Goal: Use online tool/utility: Utilize a website feature to perform a specific function

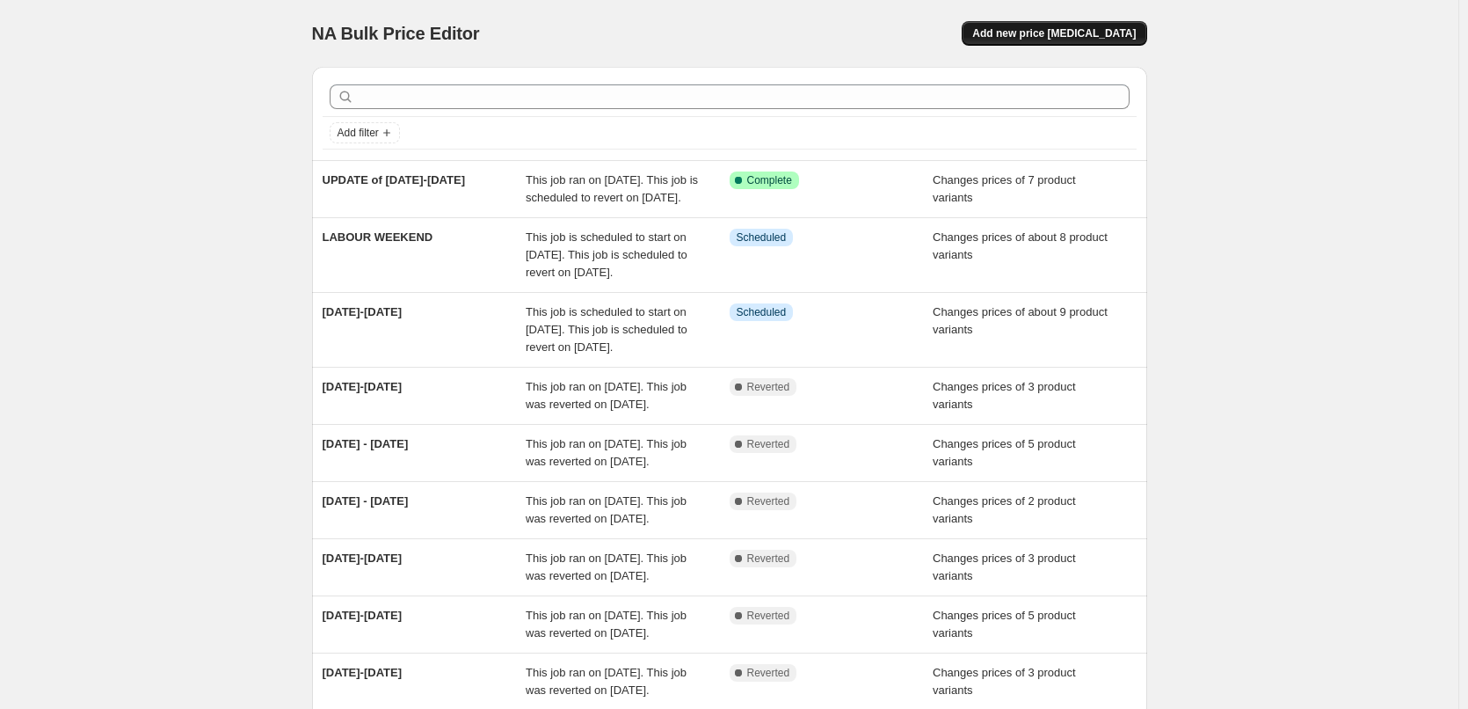
click at [1031, 38] on span "Add new price [MEDICAL_DATA]" at bounding box center [1054, 33] width 164 height 14
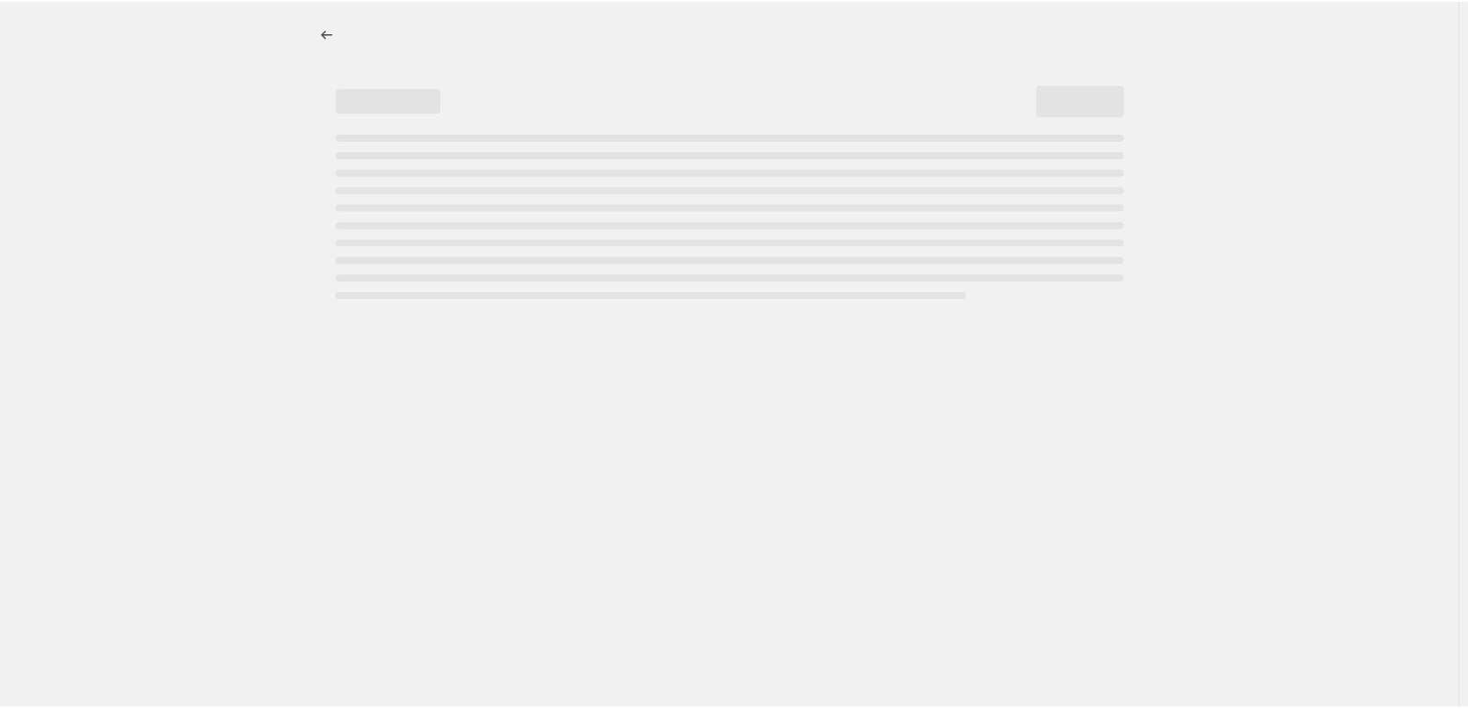
select select "percentage"
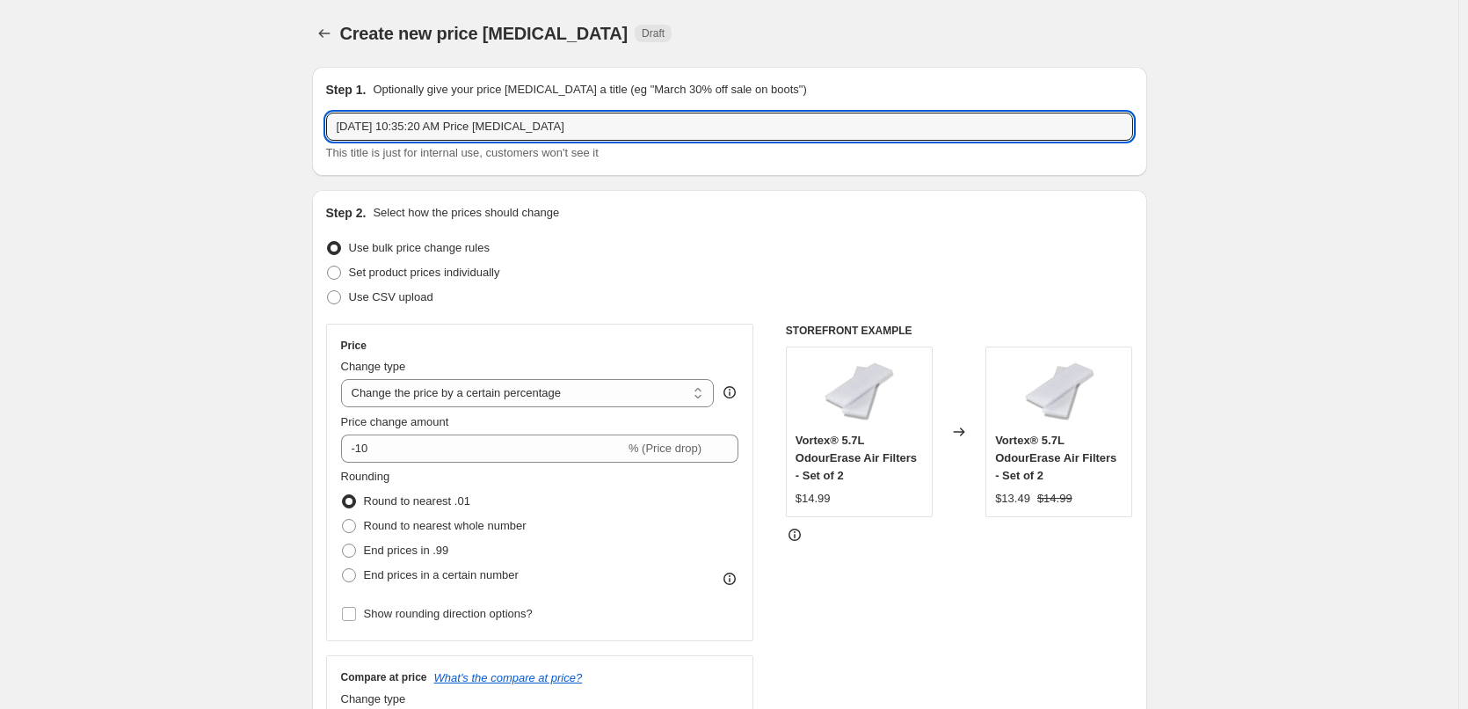
drag, startPoint x: 582, startPoint y: 127, endPoint x: 302, endPoint y: 129, distance: 279.6
type input "Update [DATE]-[DATE]"
click at [428, 272] on span "Set product prices individually" at bounding box center [424, 272] width 151 height 13
click at [328, 266] on input "Set product prices individually" at bounding box center [327, 266] width 1 height 1
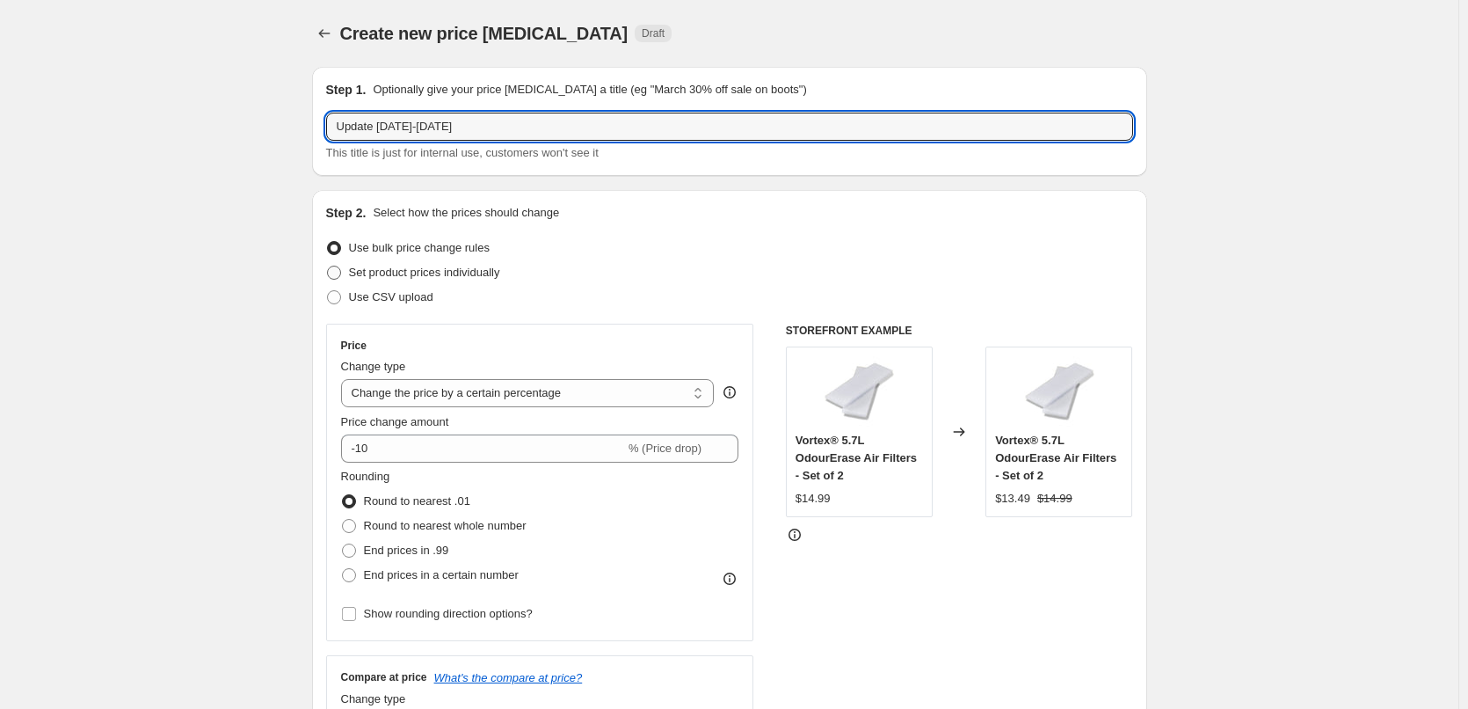
radio input "true"
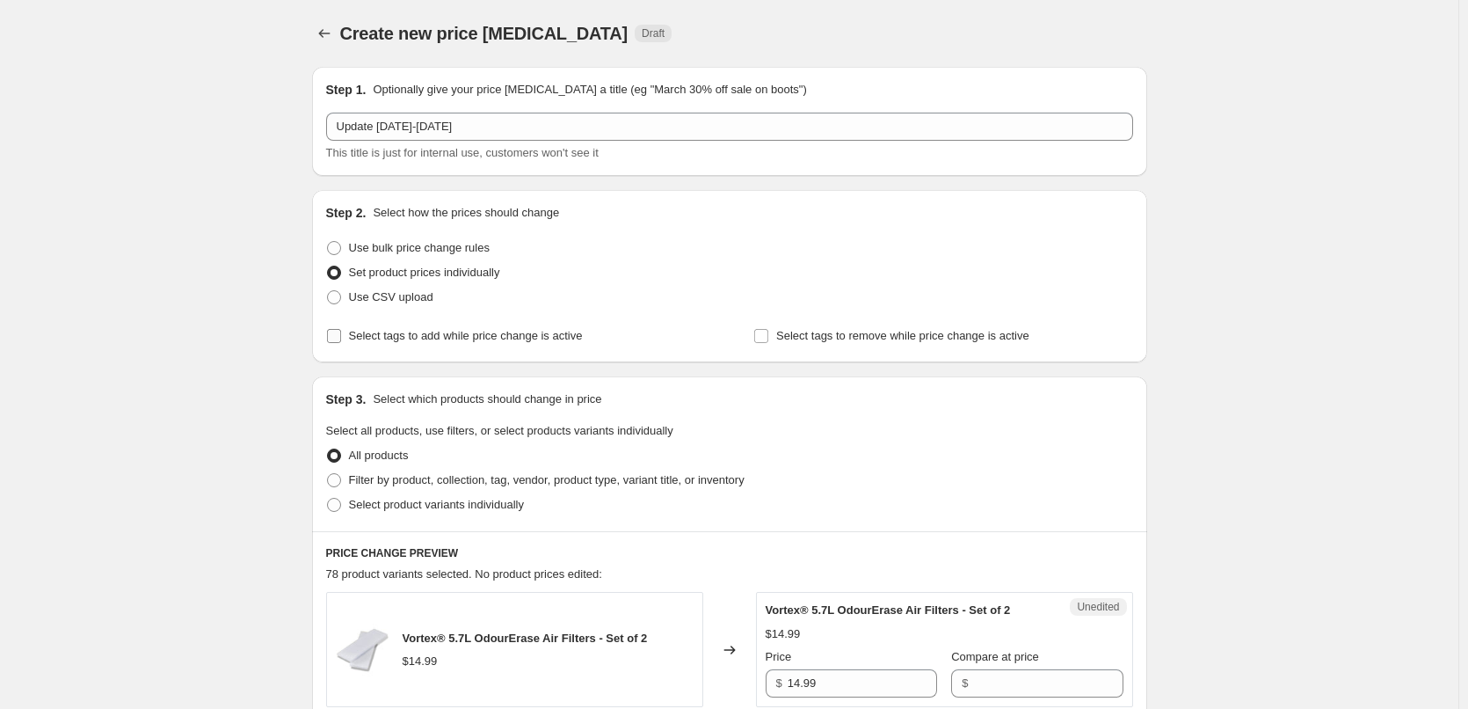
click at [454, 342] on span "Select tags to add while price change is active" at bounding box center [466, 335] width 234 height 13
click at [341, 342] on input "Select tags to add while price change is active" at bounding box center [334, 336] width 14 height 14
checkbox input "true"
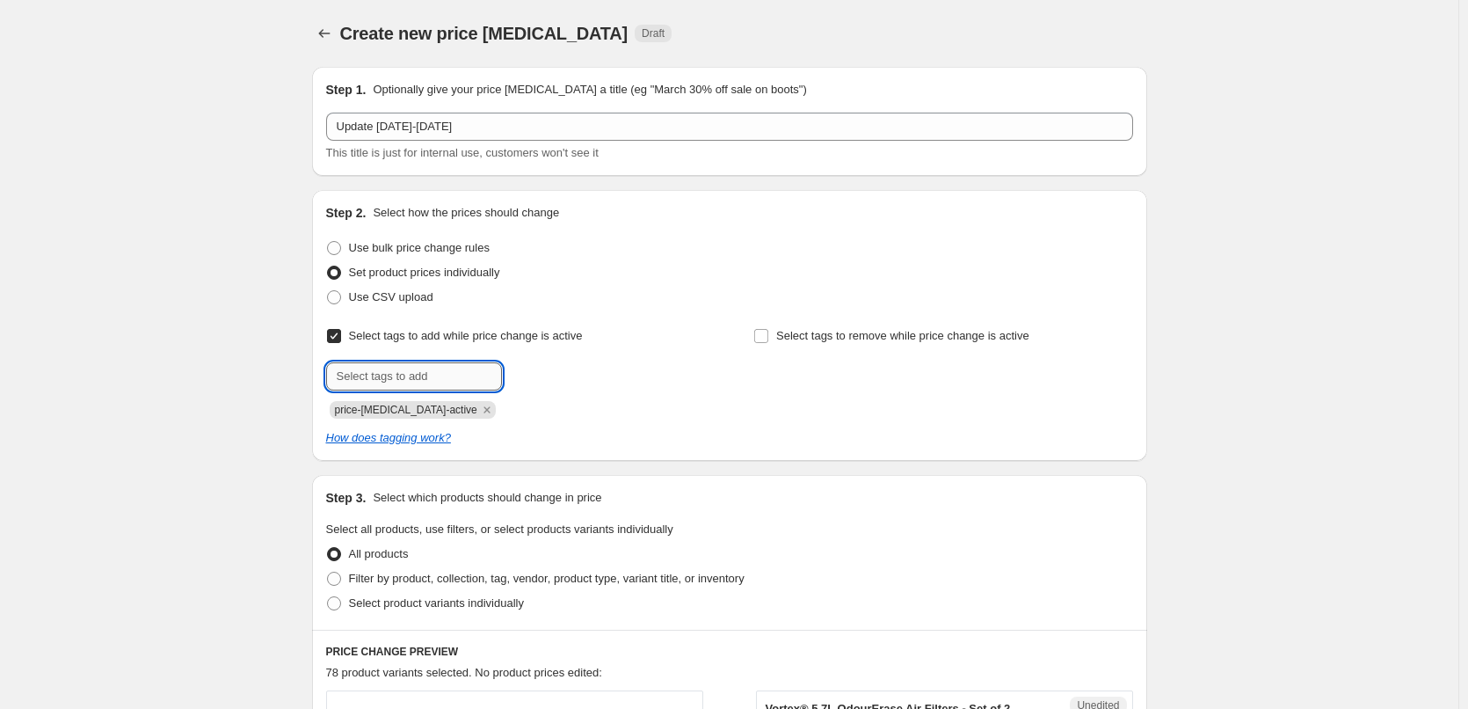
click at [407, 375] on input "text" at bounding box center [414, 376] width 176 height 28
type input "sale"
click at [533, 377] on b "Add" at bounding box center [527, 374] width 20 height 12
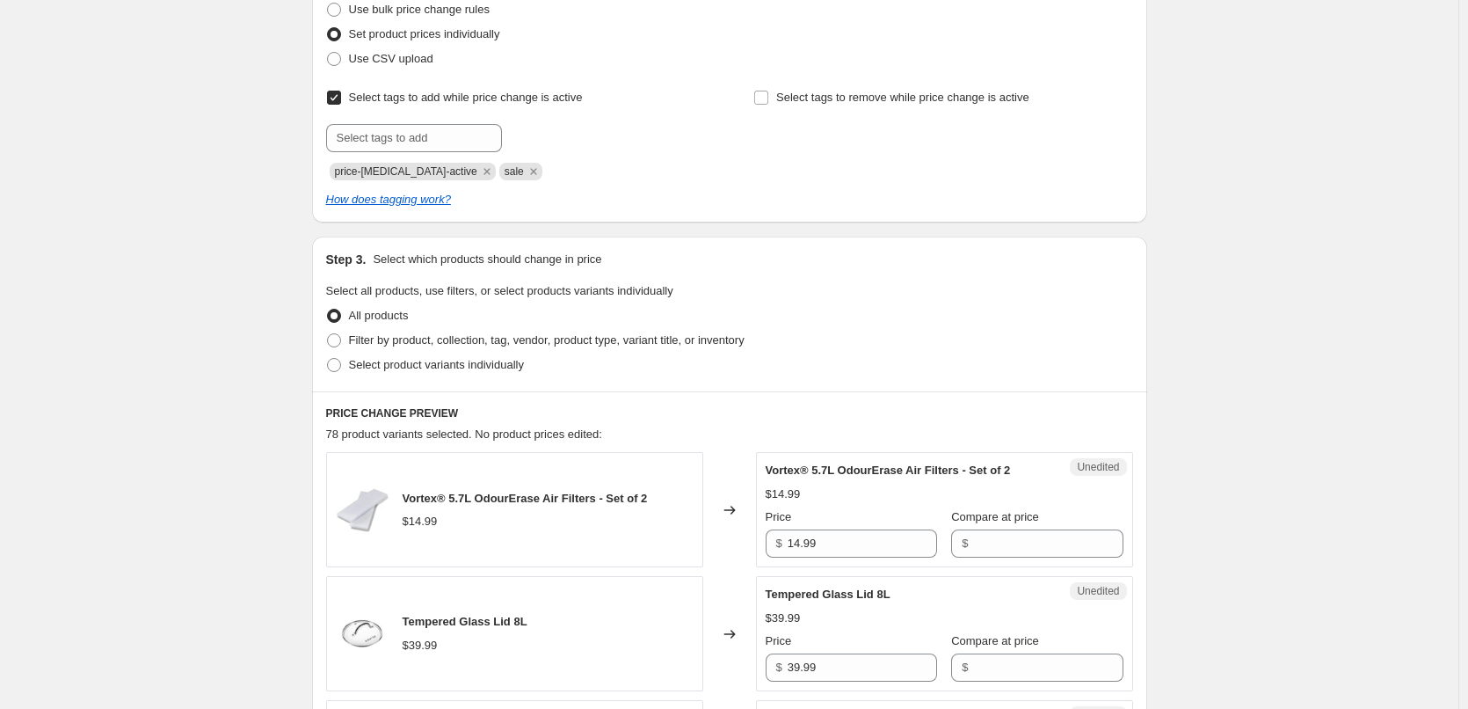
scroll to position [264, 0]
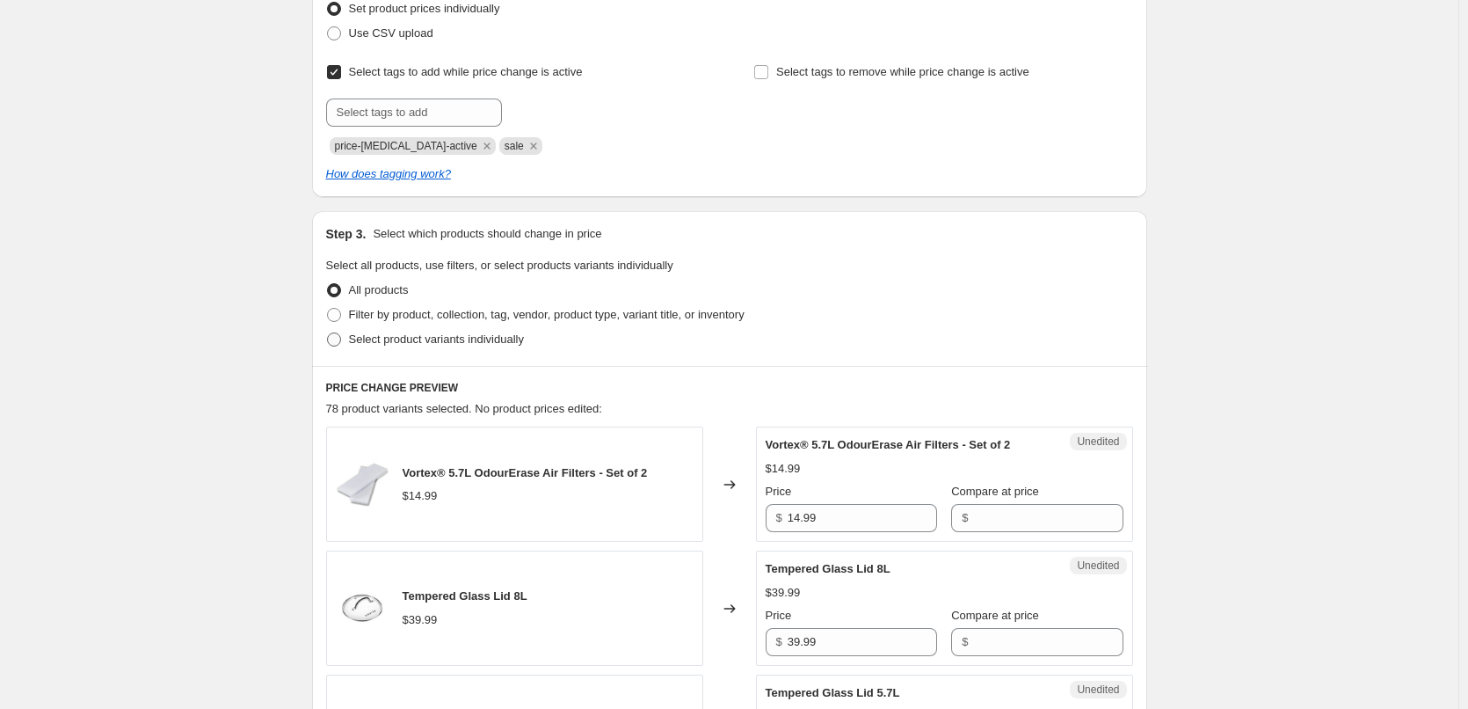
click at [485, 339] on span "Select product variants individually" at bounding box center [436, 338] width 175 height 13
click at [328, 333] on input "Select product variants individually" at bounding box center [327, 332] width 1 height 1
radio input "true"
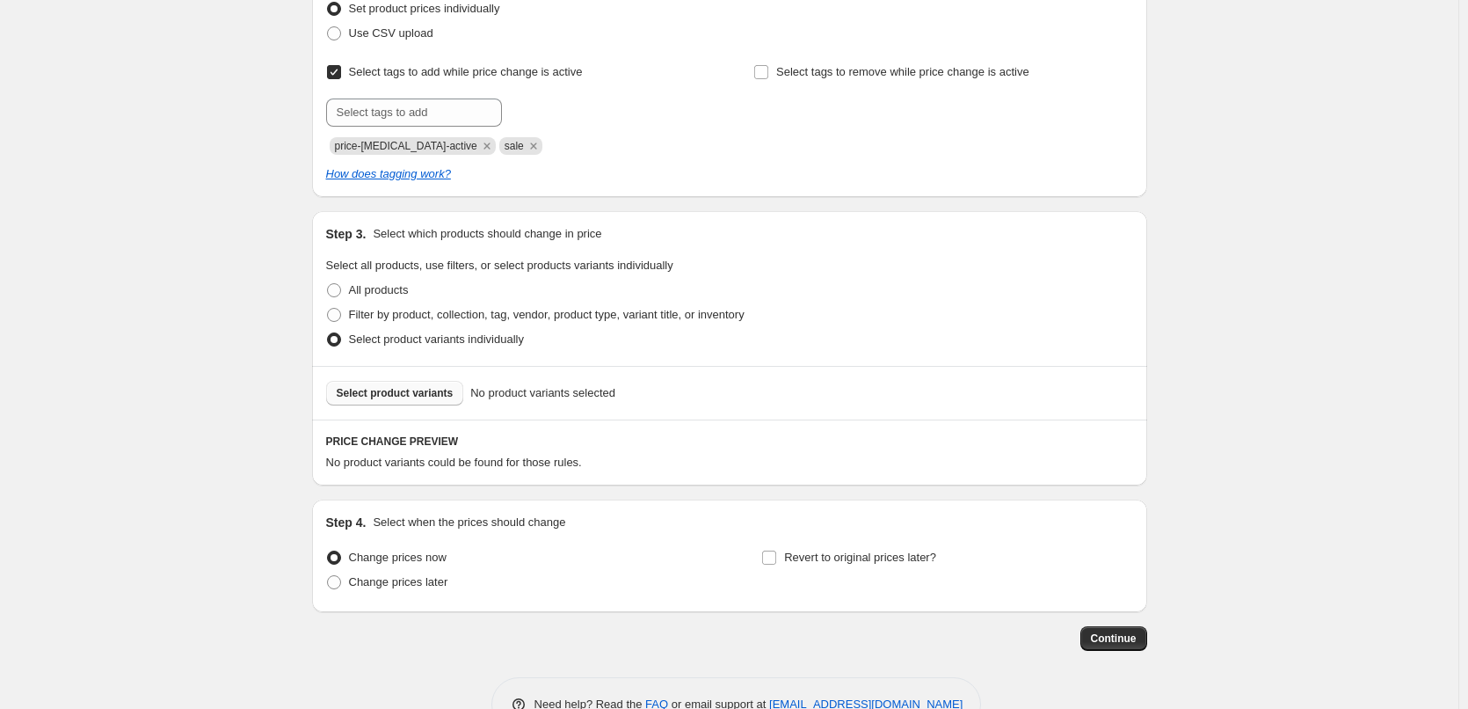
click at [409, 394] on span "Select product variants" at bounding box center [395, 393] width 117 height 14
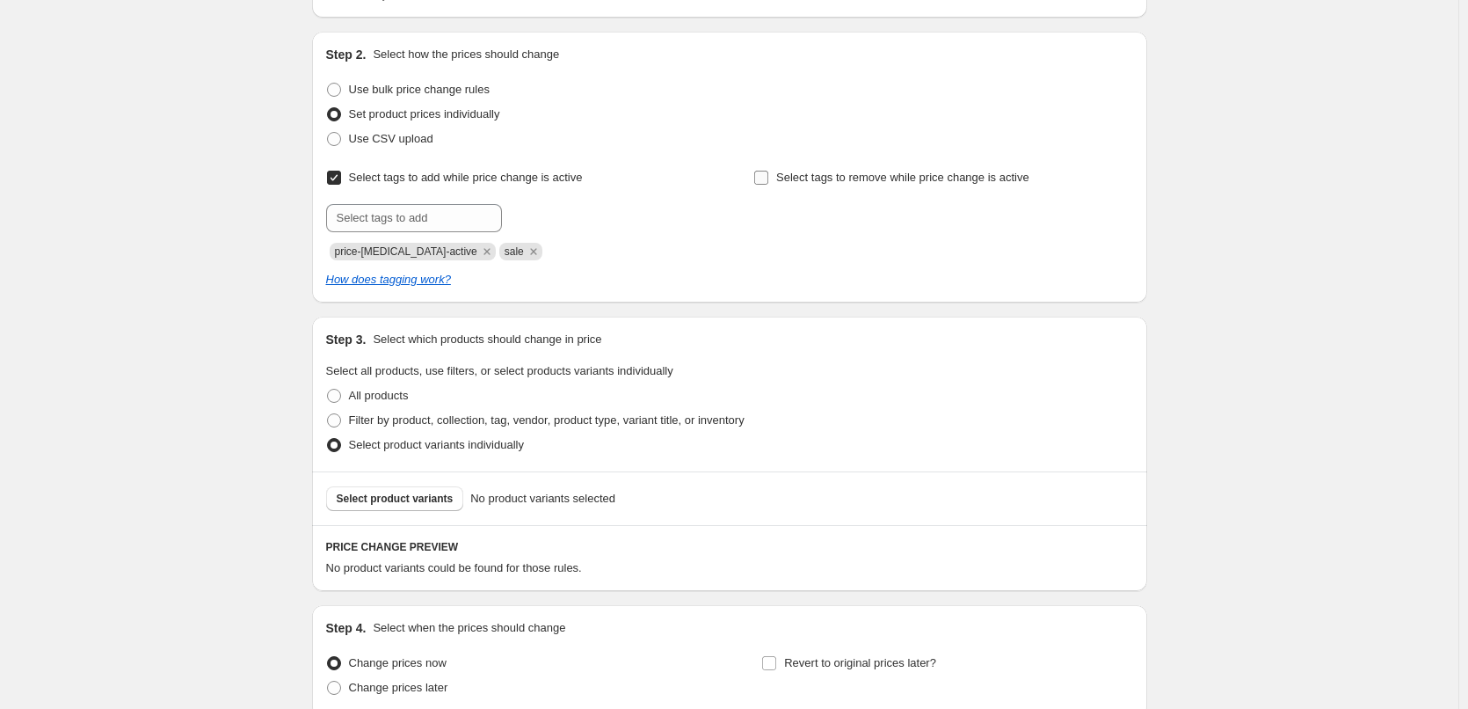
scroll to position [0, 0]
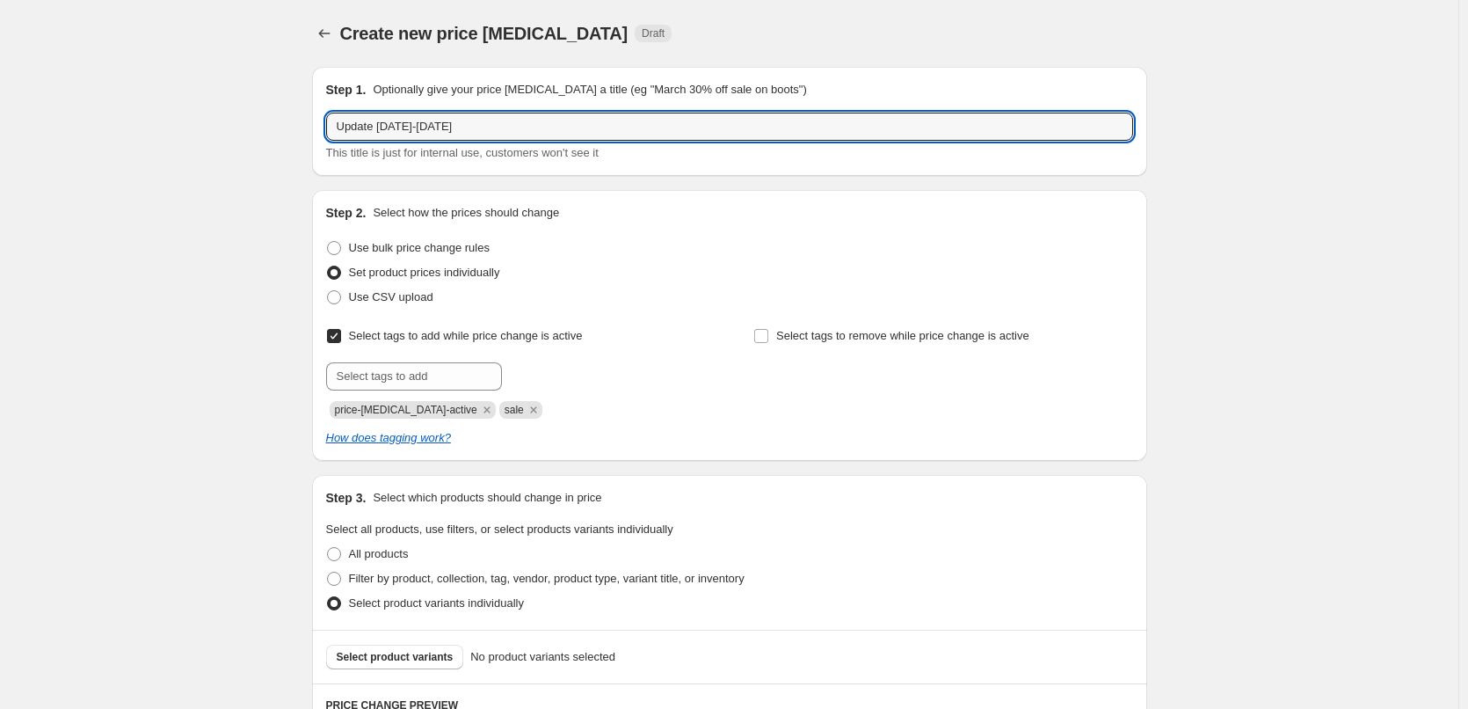
drag, startPoint x: 463, startPoint y: 121, endPoint x: 268, endPoint y: 124, distance: 195.2
click at [268, 124] on div "Create new price [MEDICAL_DATA]. This page is ready Create new price [MEDICAL_D…" at bounding box center [729, 511] width 1459 height 1022
click at [331, 33] on icon "Price change jobs" at bounding box center [325, 34] width 18 height 18
